Goal: Task Accomplishment & Management: Complete application form

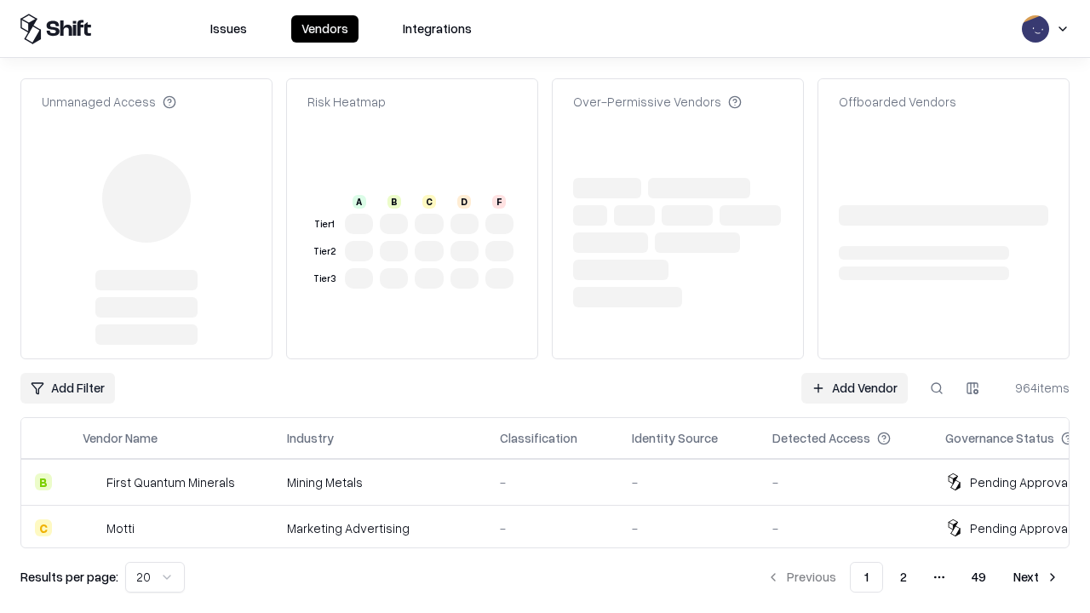
click at [854, 373] on link "Add Vendor" at bounding box center [855, 388] width 106 height 31
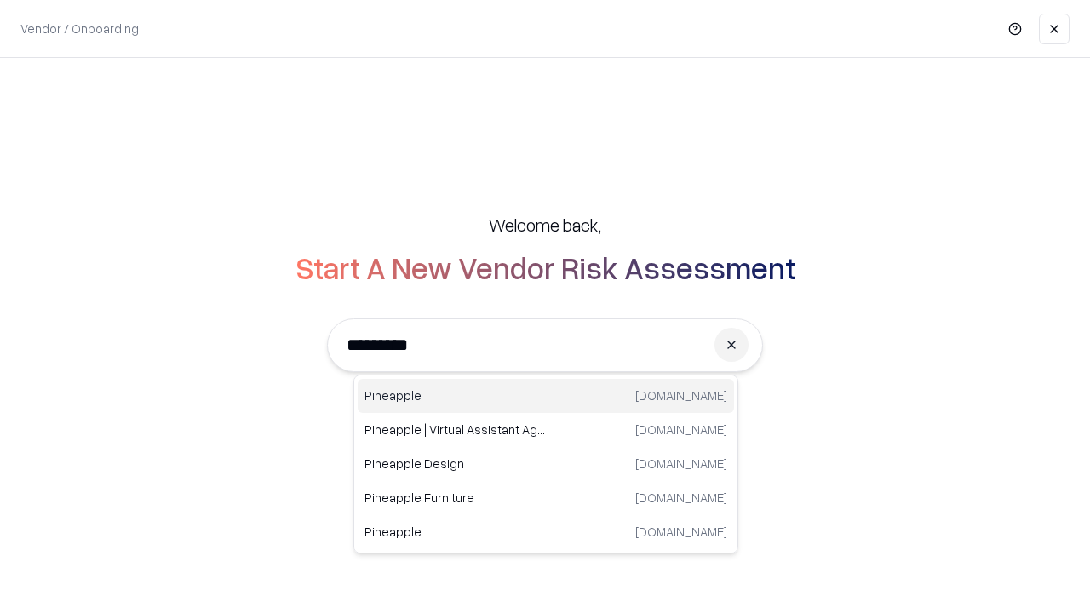
click at [546, 396] on div "Pineapple pineappleenergy.com" at bounding box center [546, 396] width 377 height 34
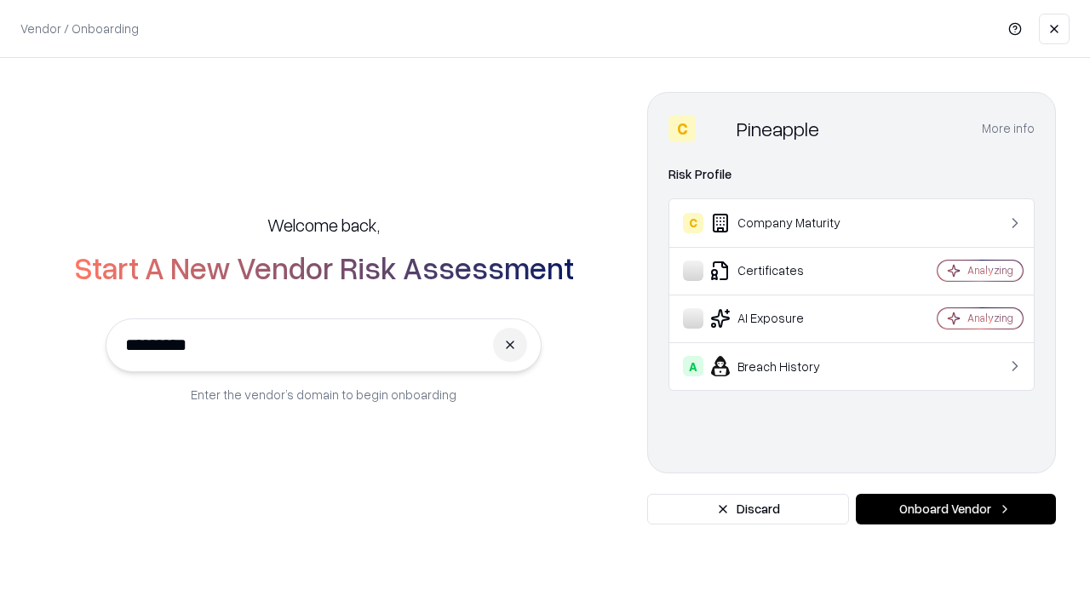
type input "*********"
click at [956, 509] on button "Onboard Vendor" at bounding box center [956, 509] width 200 height 31
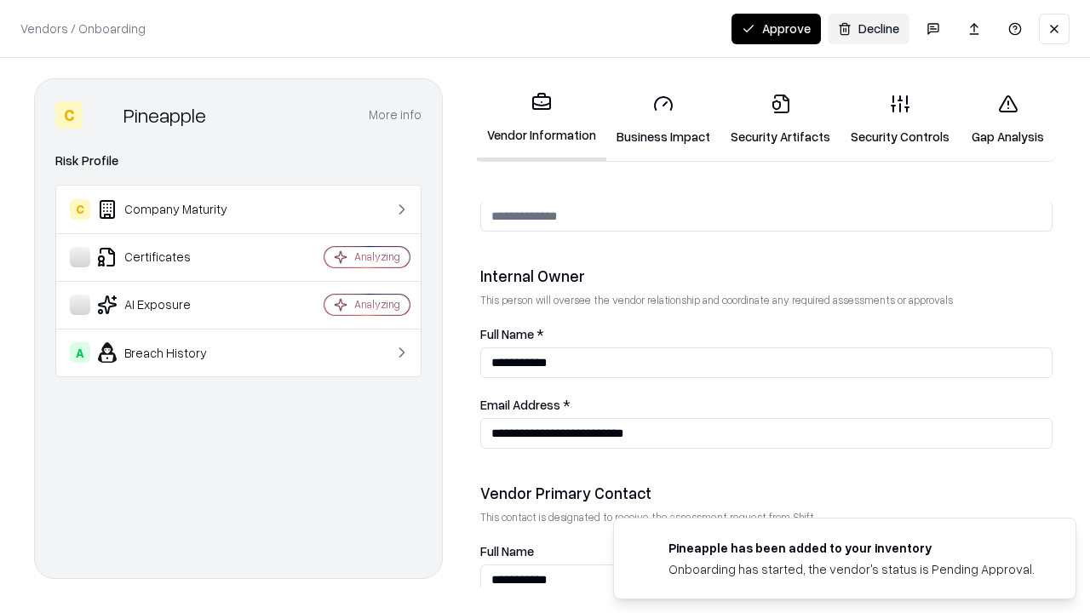
scroll to position [883, 0]
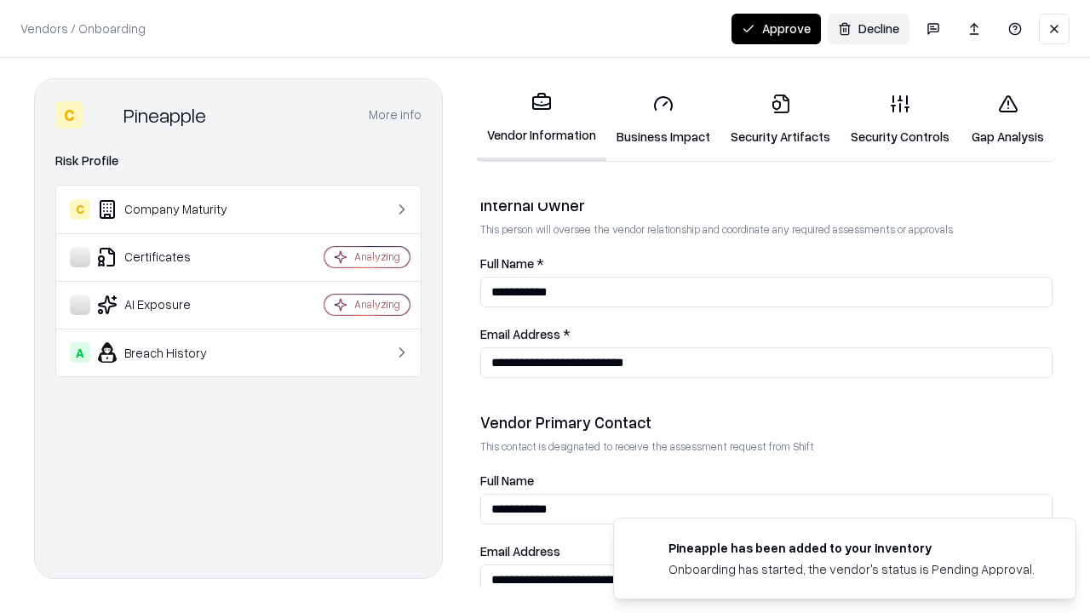
click at [664, 119] on link "Business Impact" at bounding box center [664, 119] width 114 height 79
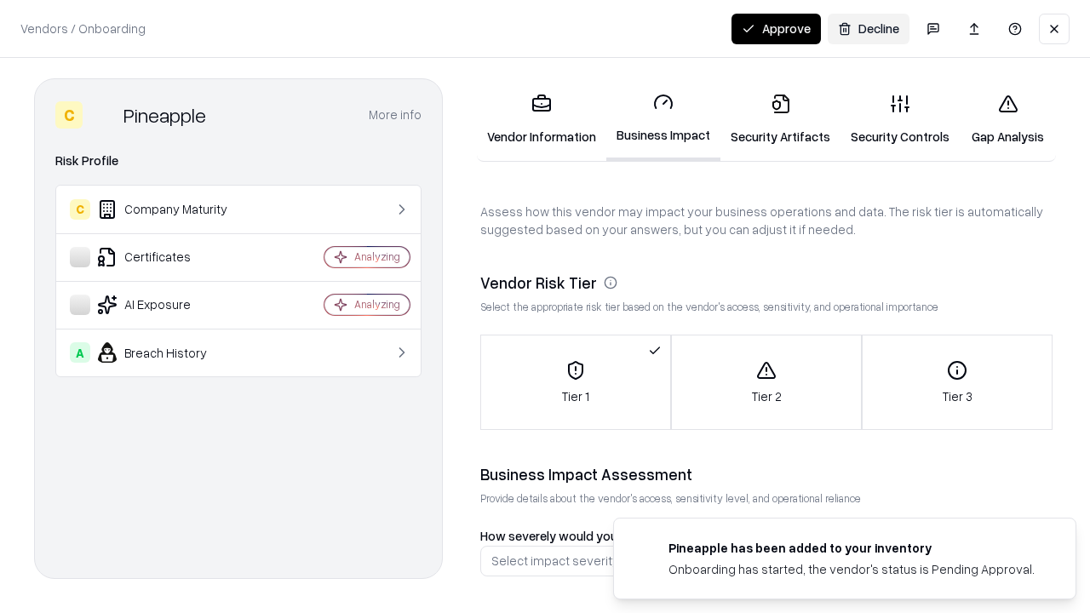
click at [780, 119] on link "Security Artifacts" at bounding box center [781, 119] width 120 height 79
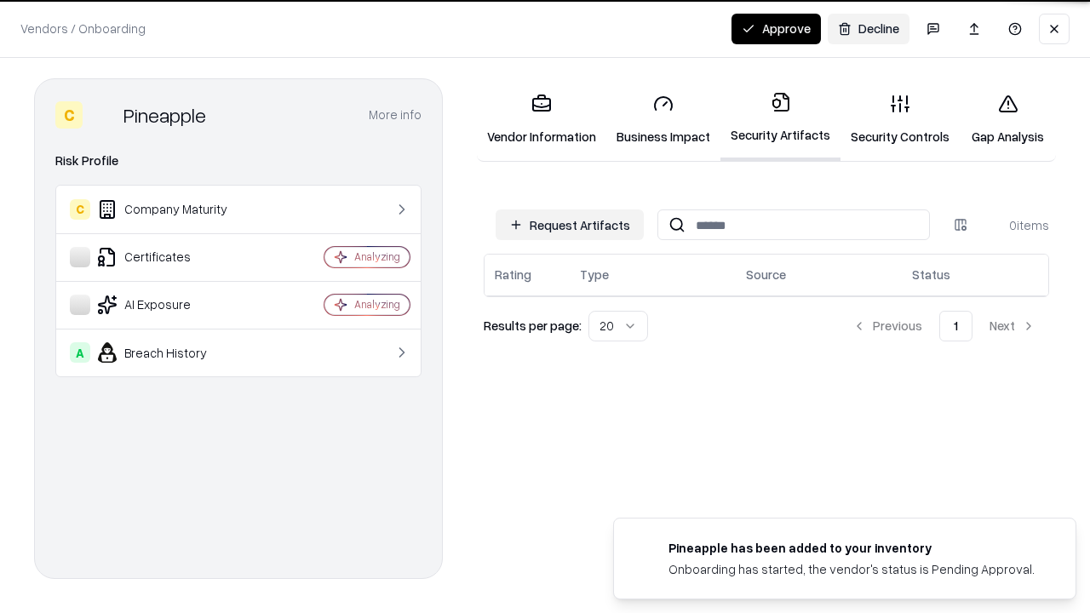
click at [570, 225] on button "Request Artifacts" at bounding box center [570, 225] width 148 height 31
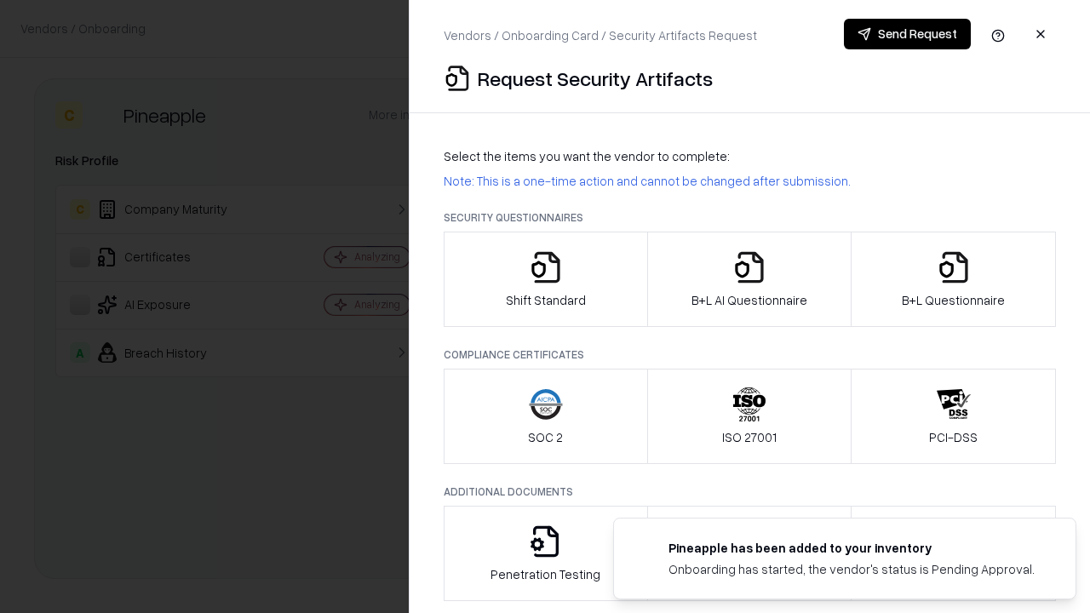
click at [545, 279] on icon "button" at bounding box center [546, 267] width 34 height 34
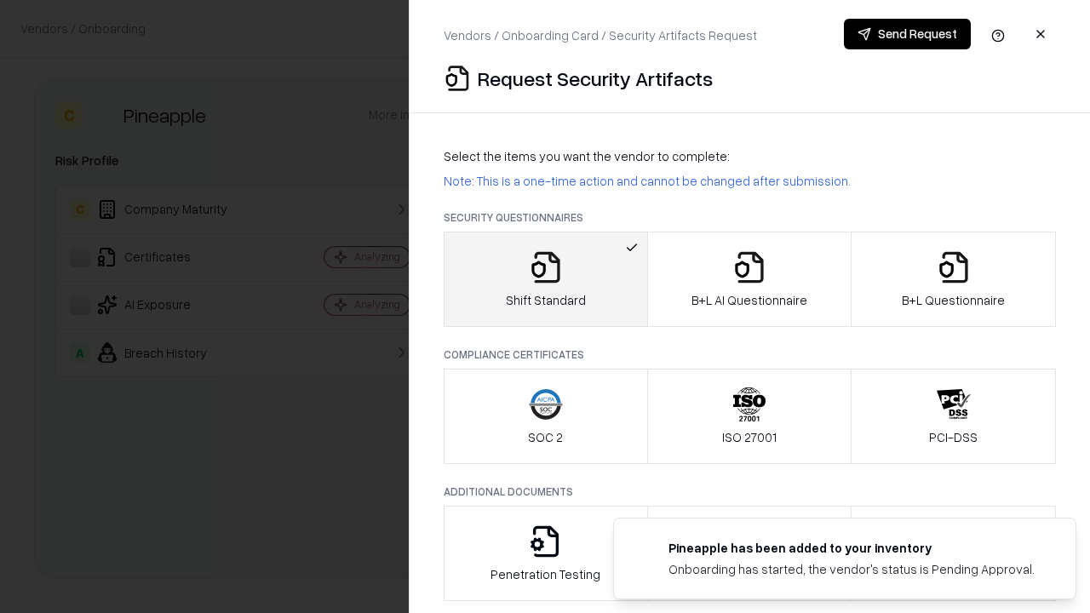
click at [907, 34] on button "Send Request" at bounding box center [907, 34] width 127 height 31
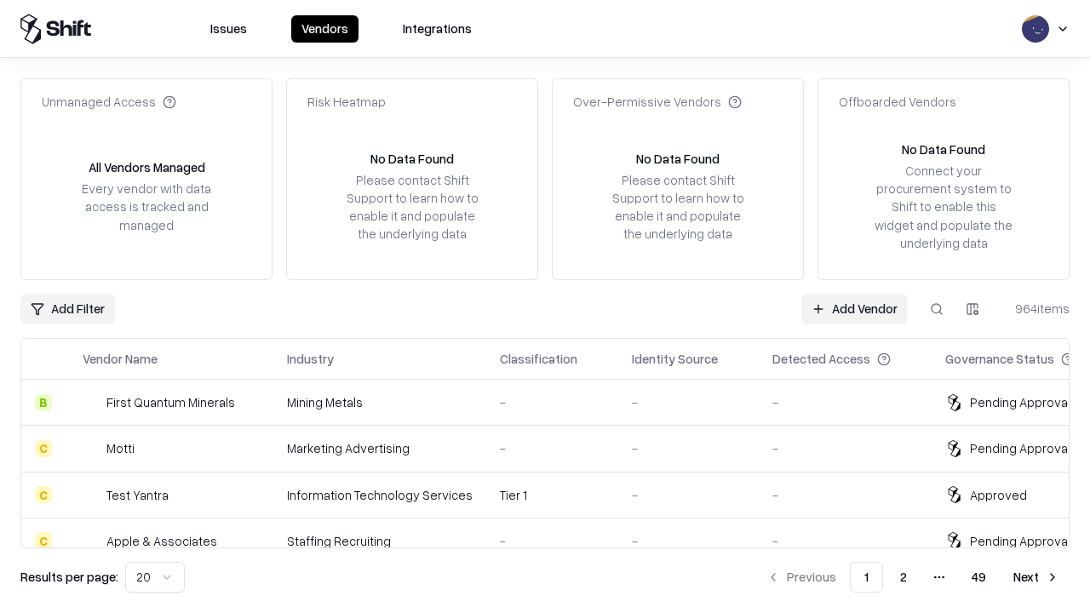
click at [937, 308] on button at bounding box center [937, 309] width 31 height 31
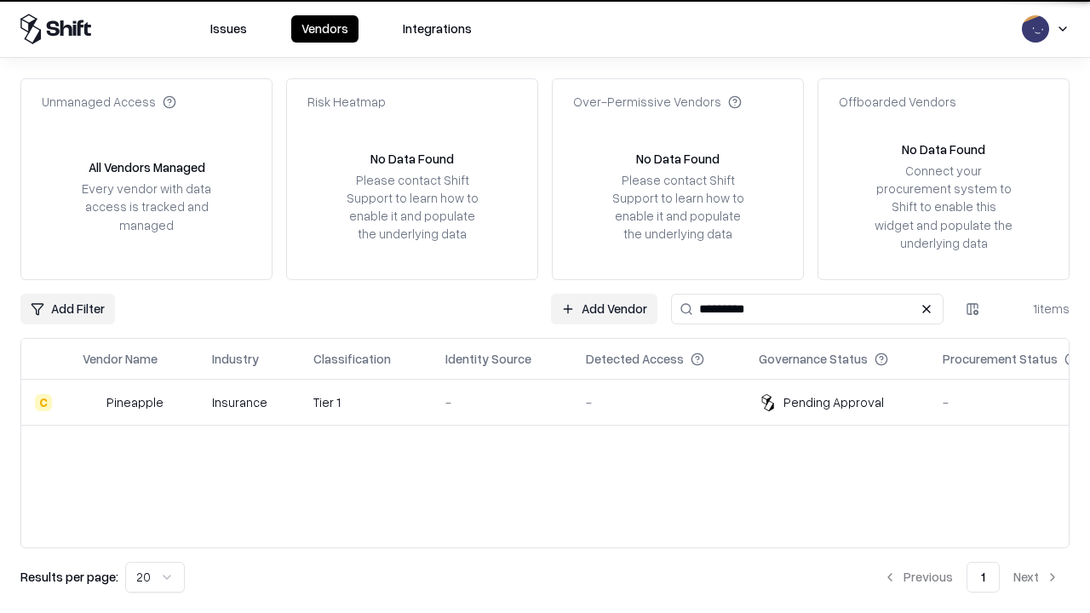
type input "*********"
click at [555, 402] on div "-" at bounding box center [502, 403] width 113 height 18
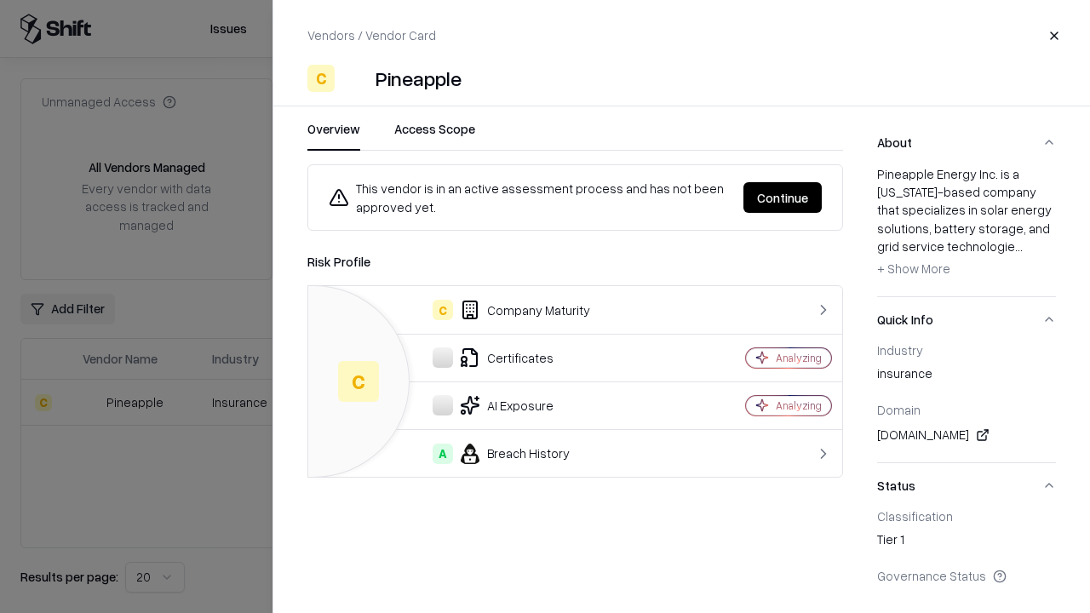
click at [783, 198] on button "Continue" at bounding box center [783, 197] width 78 height 31
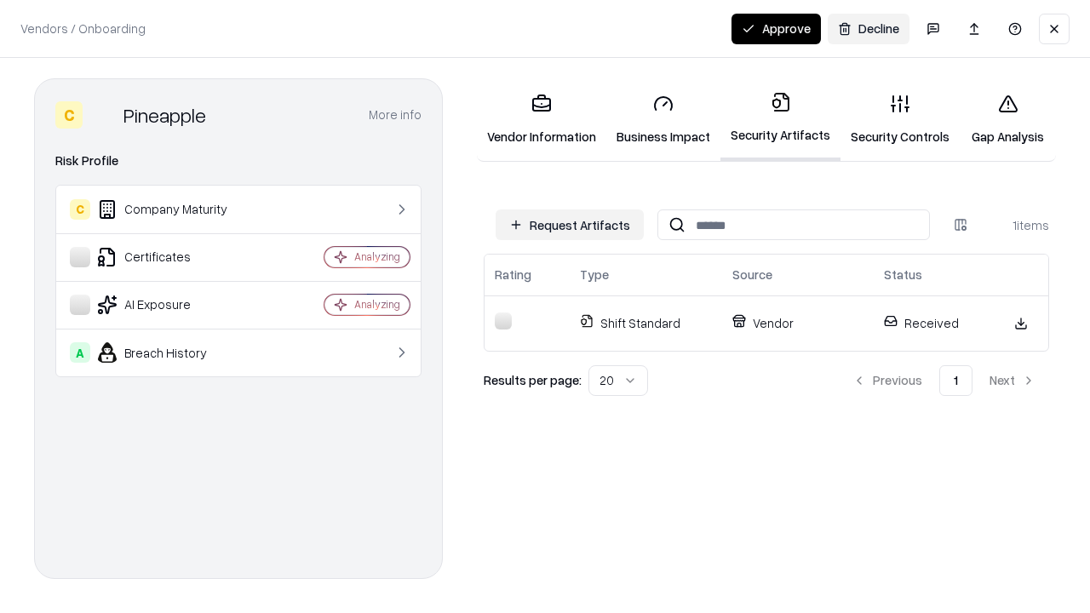
click at [900, 119] on link "Security Controls" at bounding box center [900, 119] width 119 height 79
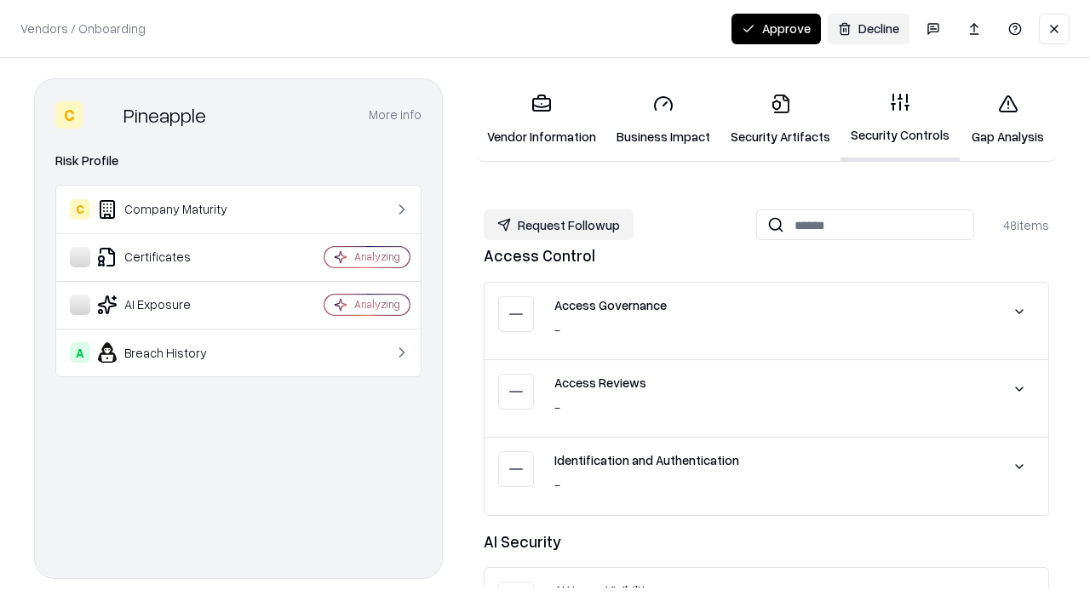
click at [559, 225] on button "Request Followup" at bounding box center [559, 225] width 150 height 31
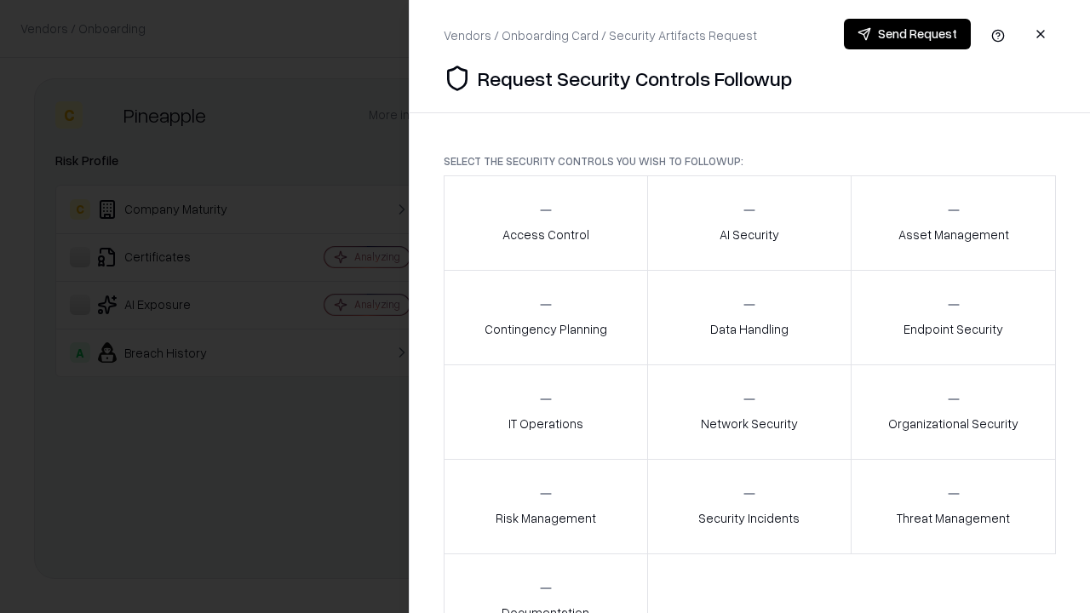
click at [545, 223] on div "Access Control" at bounding box center [546, 223] width 87 height 42
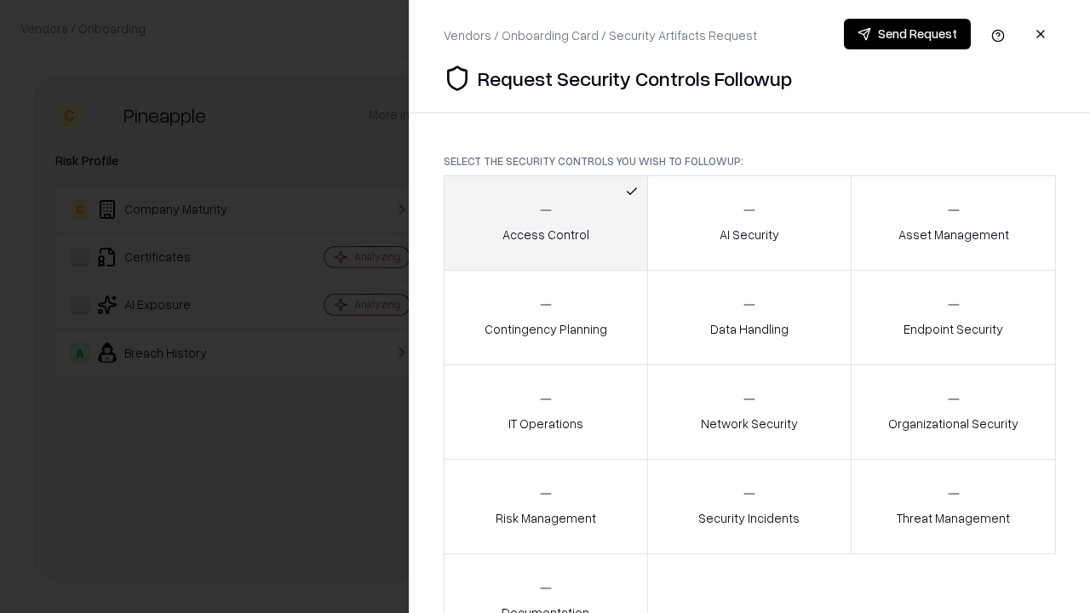
click at [907, 34] on button "Send Request" at bounding box center [907, 34] width 127 height 31
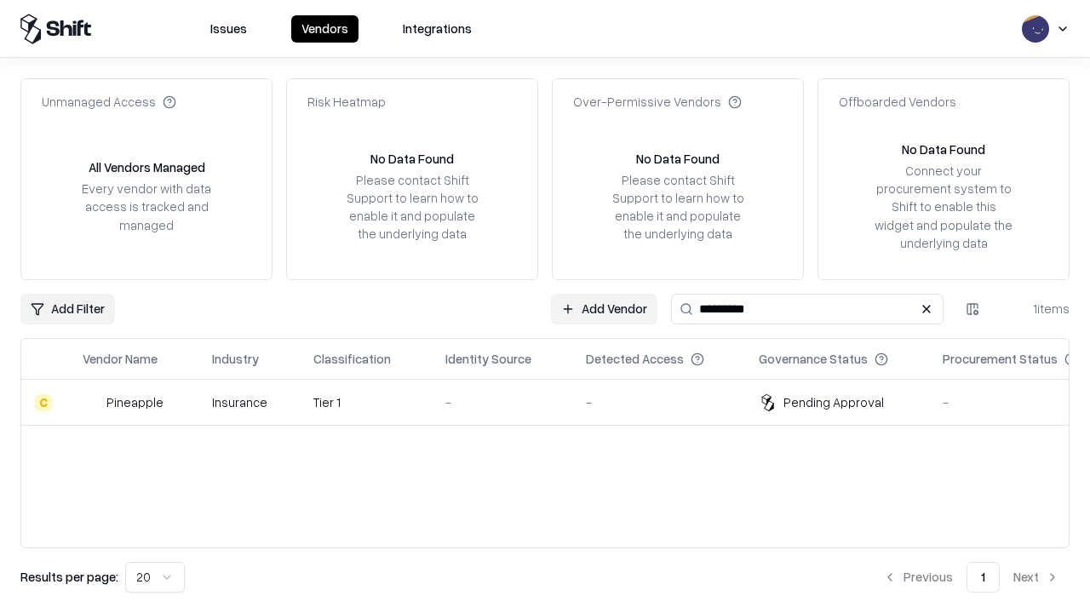
type input "*********"
click at [555, 402] on div "-" at bounding box center [502, 403] width 113 height 18
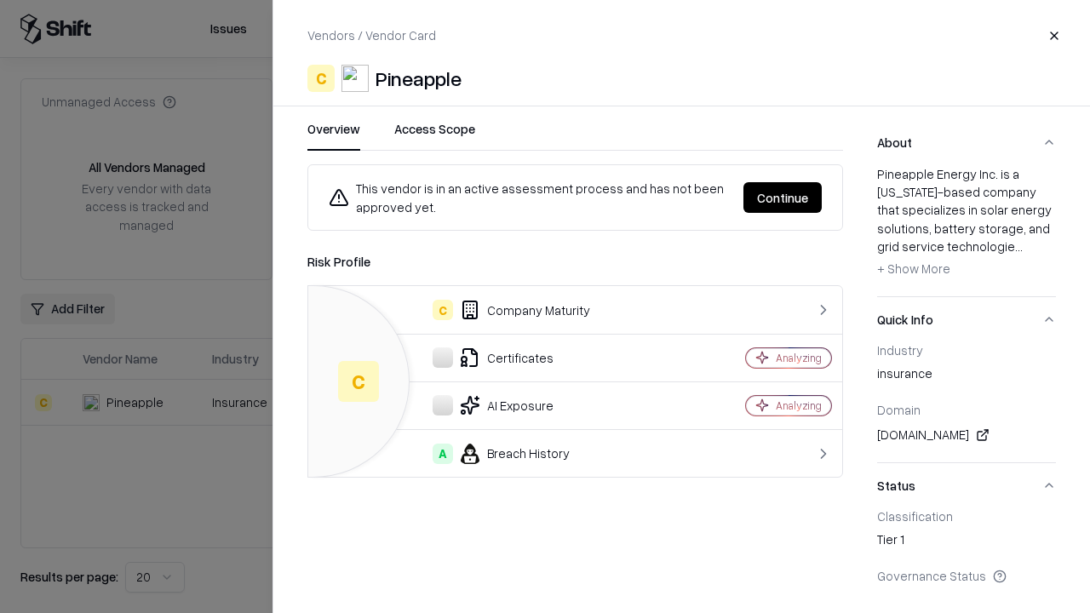
click at [783, 198] on button "Continue" at bounding box center [783, 197] width 78 height 31
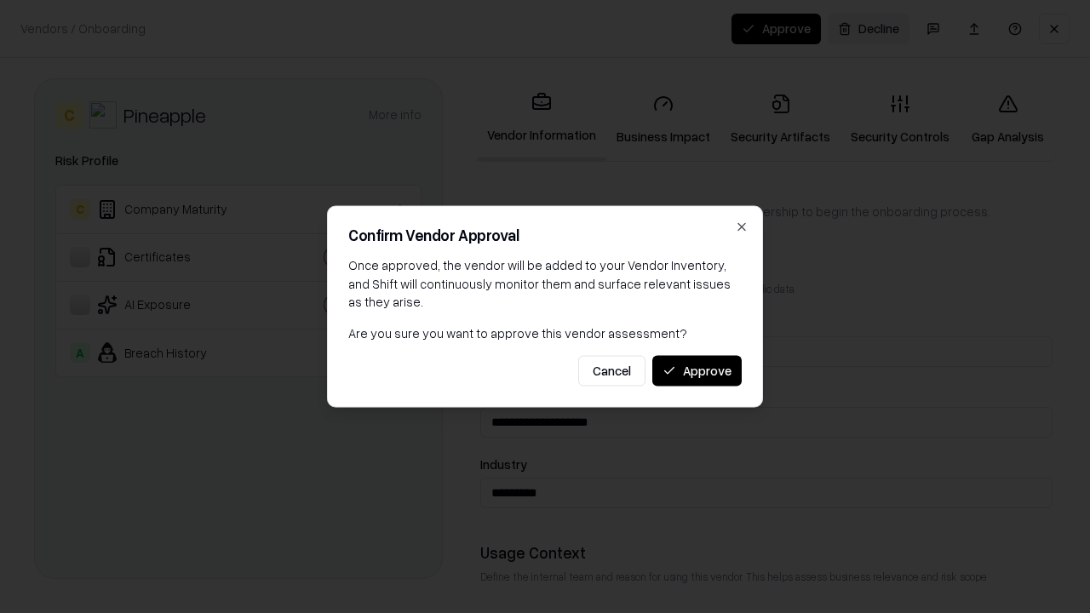
click at [697, 371] on button "Approve" at bounding box center [697, 370] width 89 height 31
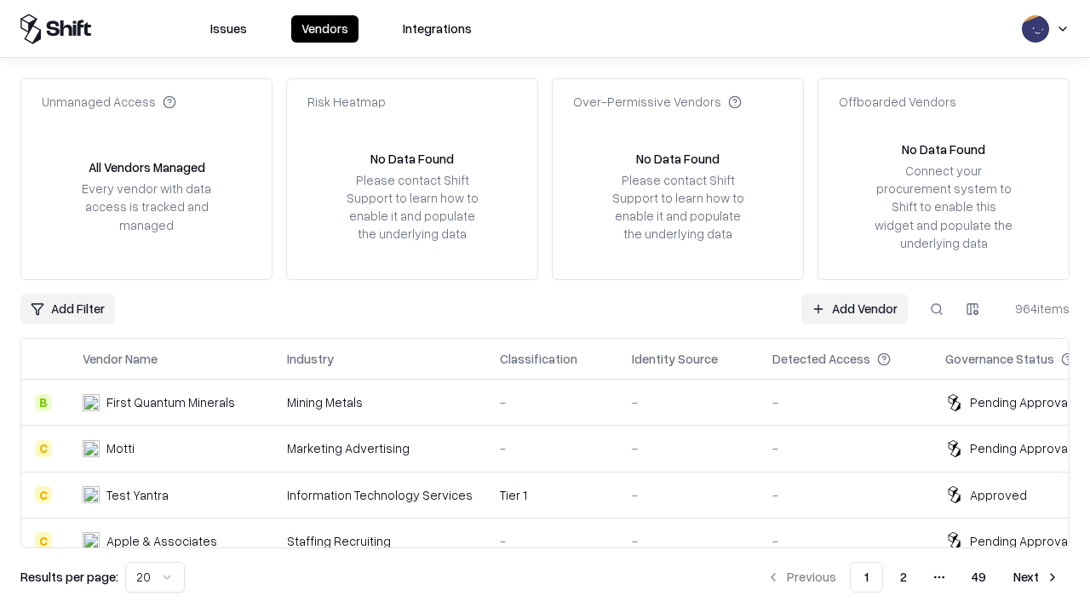
type input "*********"
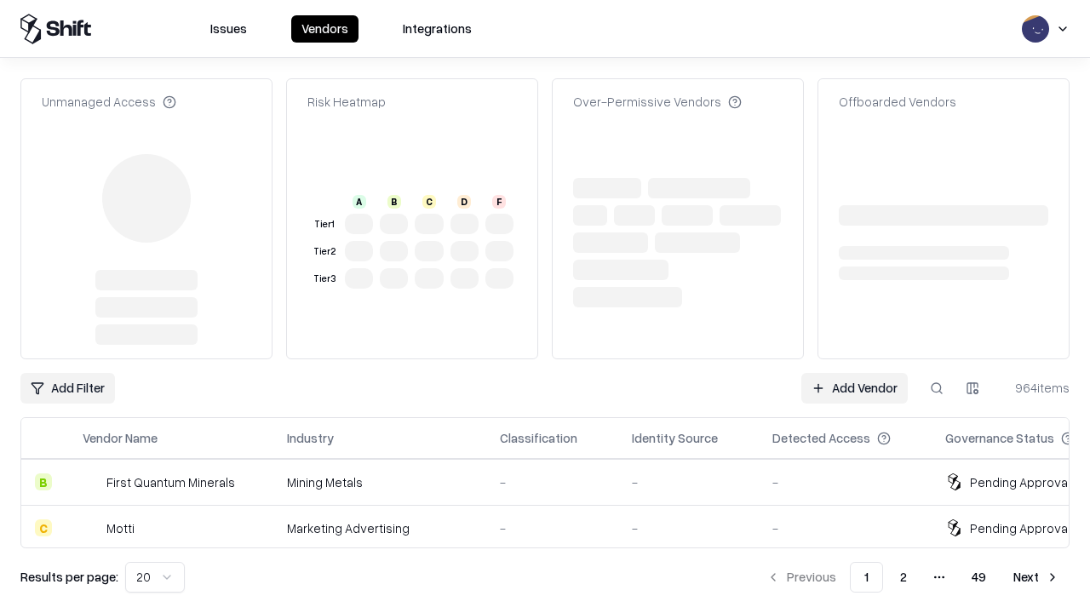
click at [854, 373] on link "Add Vendor" at bounding box center [855, 388] width 106 height 31
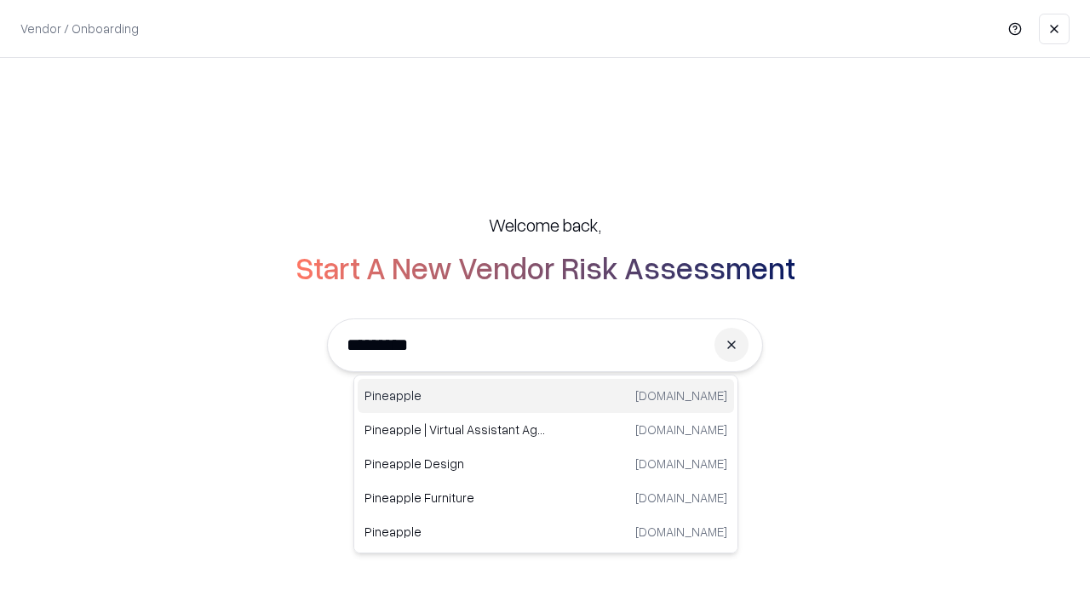
click at [546, 396] on div "Pineapple pineappleenergy.com" at bounding box center [546, 396] width 377 height 34
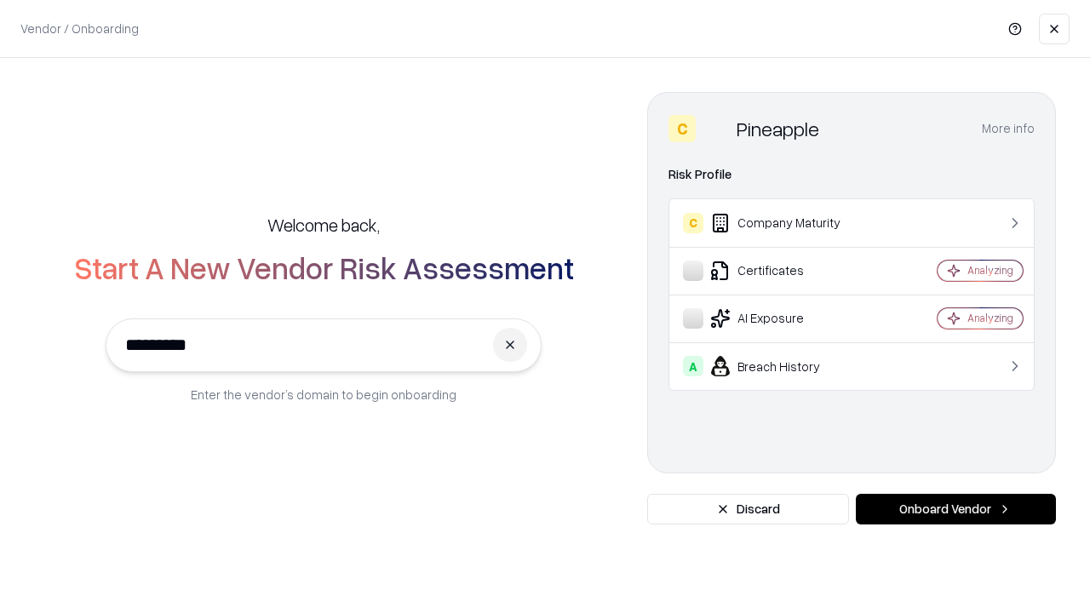
type input "*********"
click at [956, 509] on button "Onboard Vendor" at bounding box center [956, 509] width 200 height 31
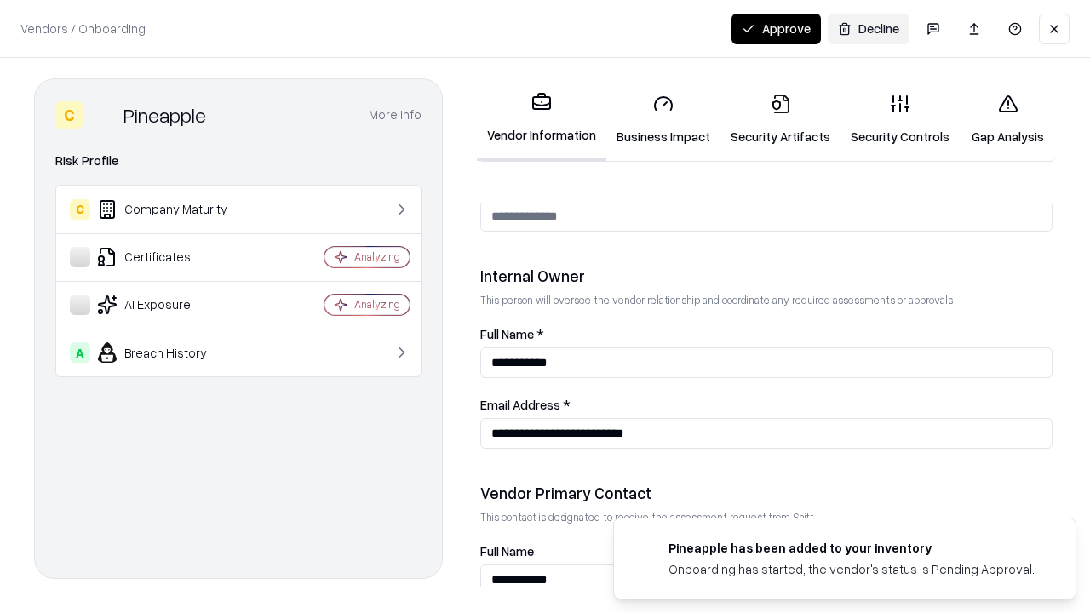
scroll to position [883, 0]
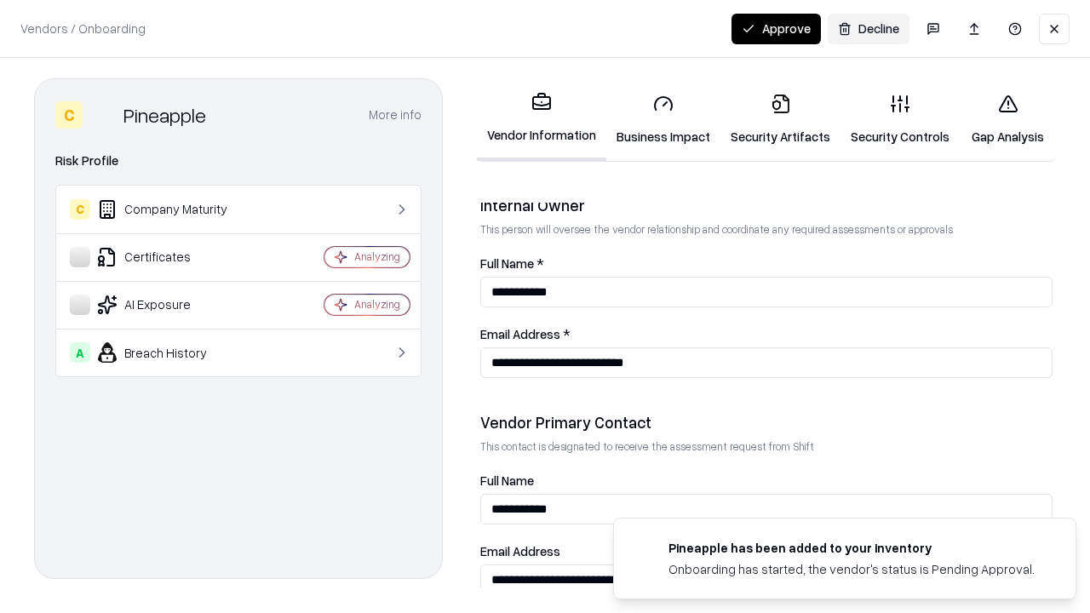
click at [776, 28] on button "Approve" at bounding box center [776, 29] width 89 height 31
